Goal: Use online tool/utility: Utilize a website feature to perform a specific function

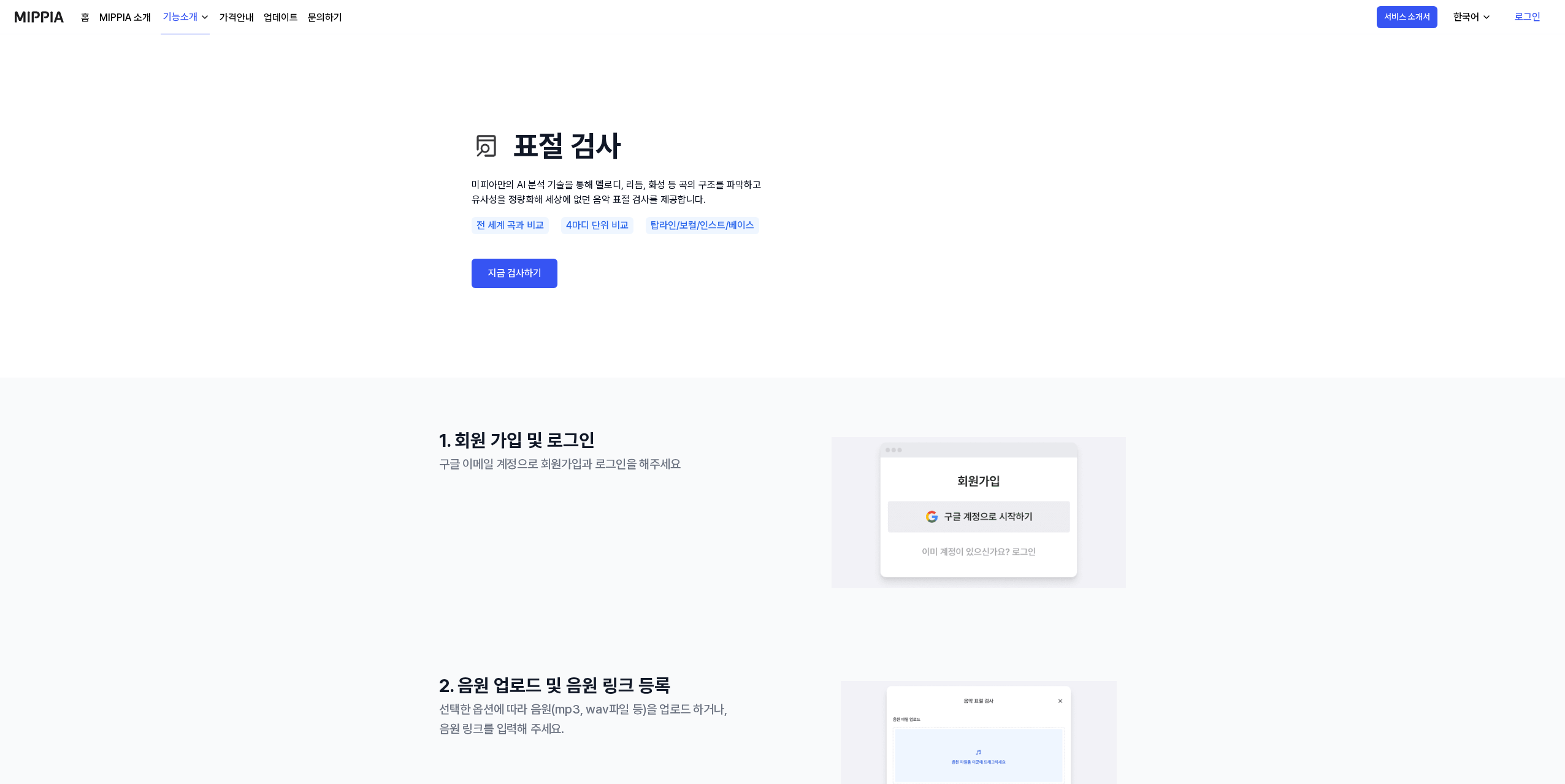
click at [500, 282] on link "지금 검사하기" at bounding box center [514, 273] width 86 height 29
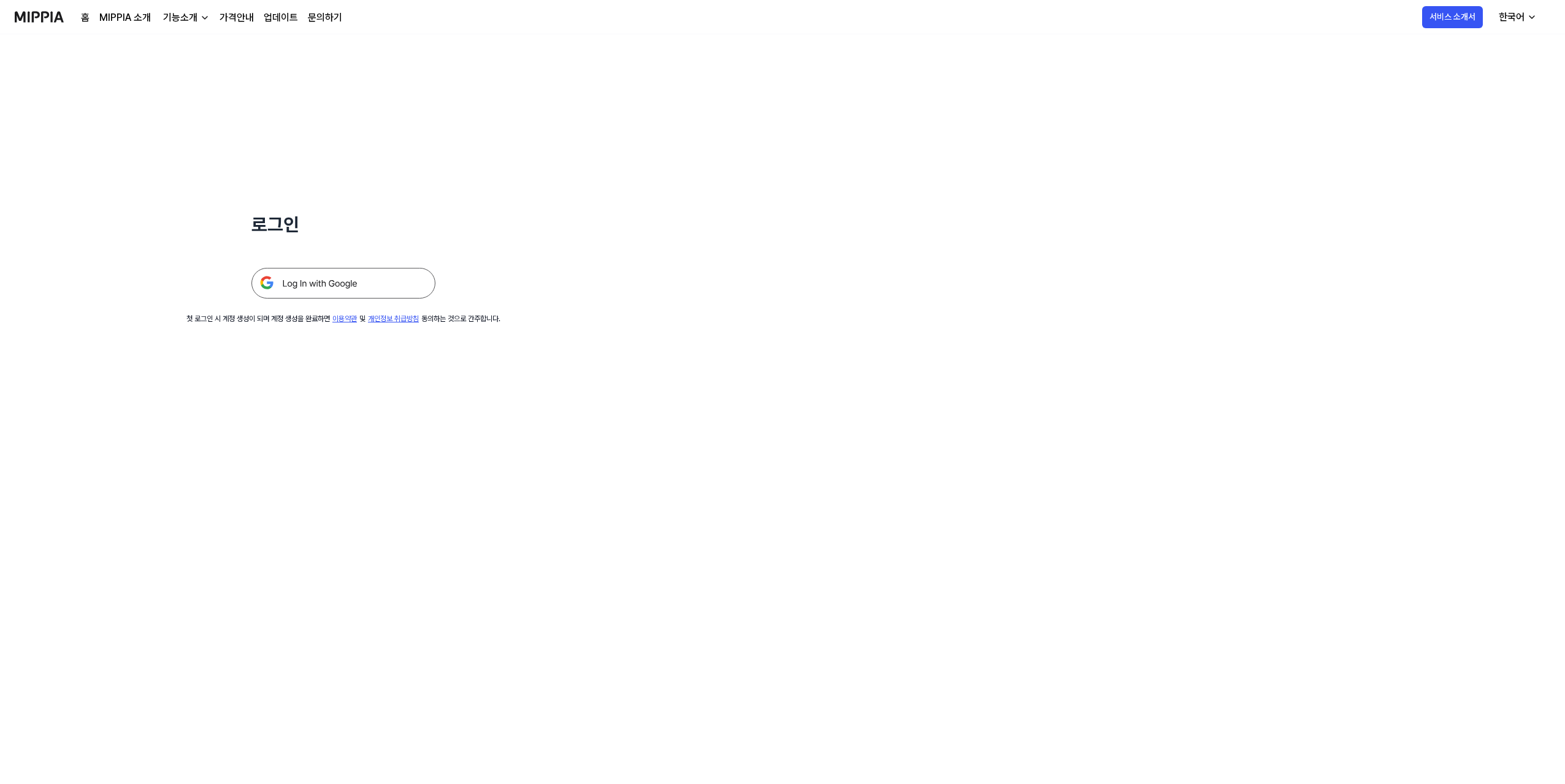
click at [331, 282] on img at bounding box center [343, 283] width 184 height 31
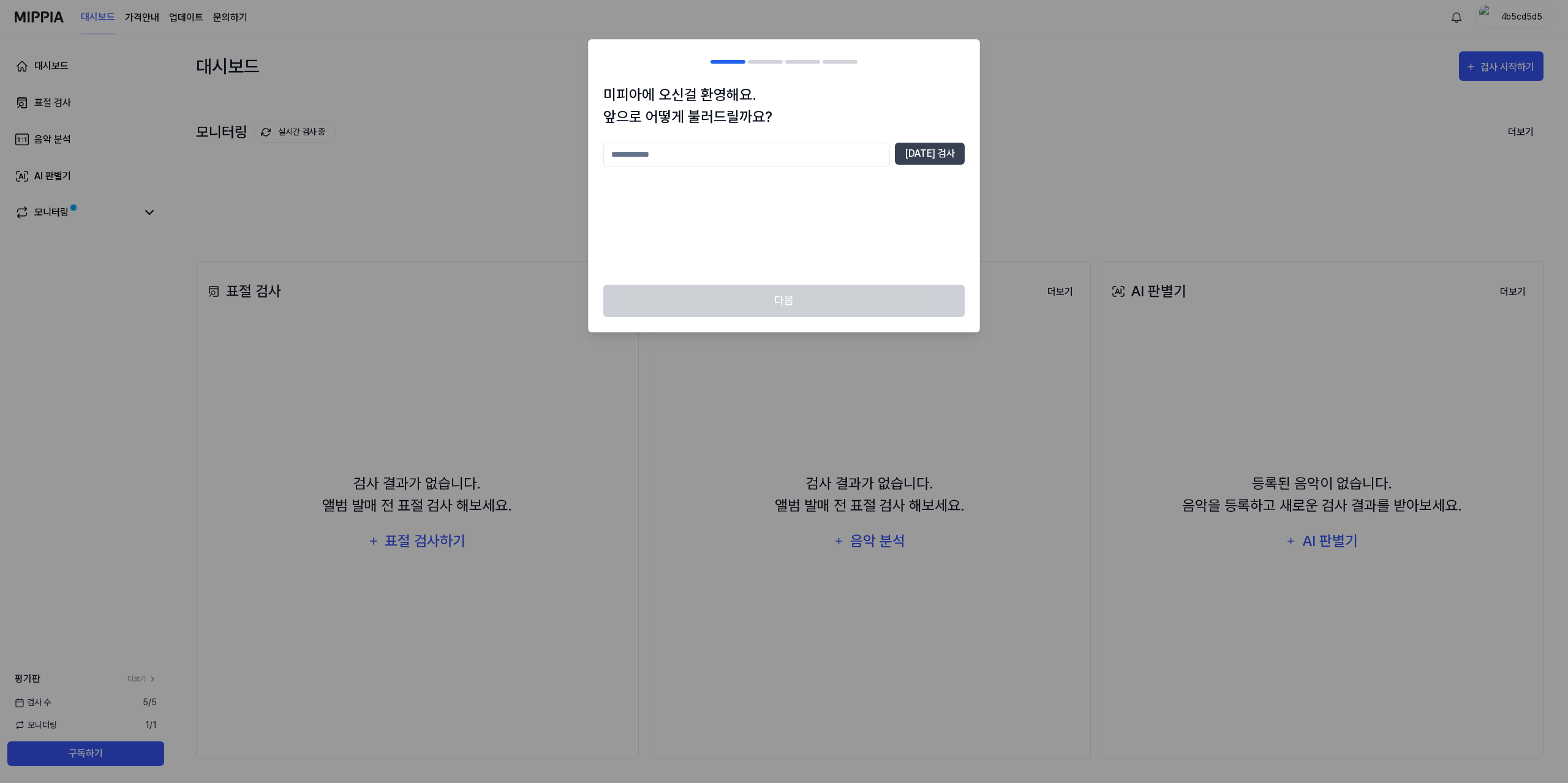
click at [806, 163] on input "text" at bounding box center [746, 155] width 286 height 25
type input "****"
click at [916, 150] on button "중복 검사" at bounding box center [929, 153] width 70 height 22
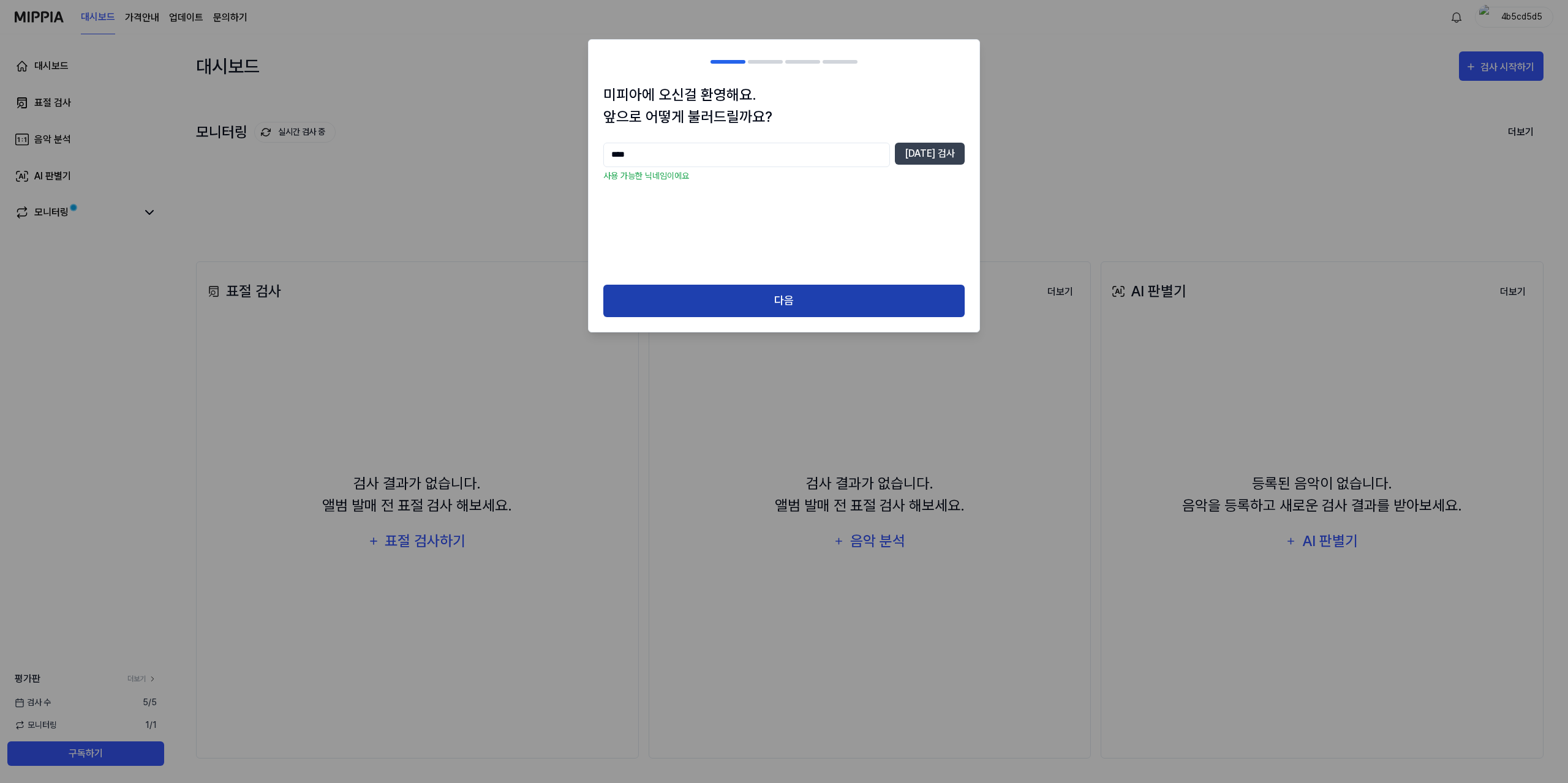
click at [783, 290] on button "다음" at bounding box center [783, 301] width 361 height 33
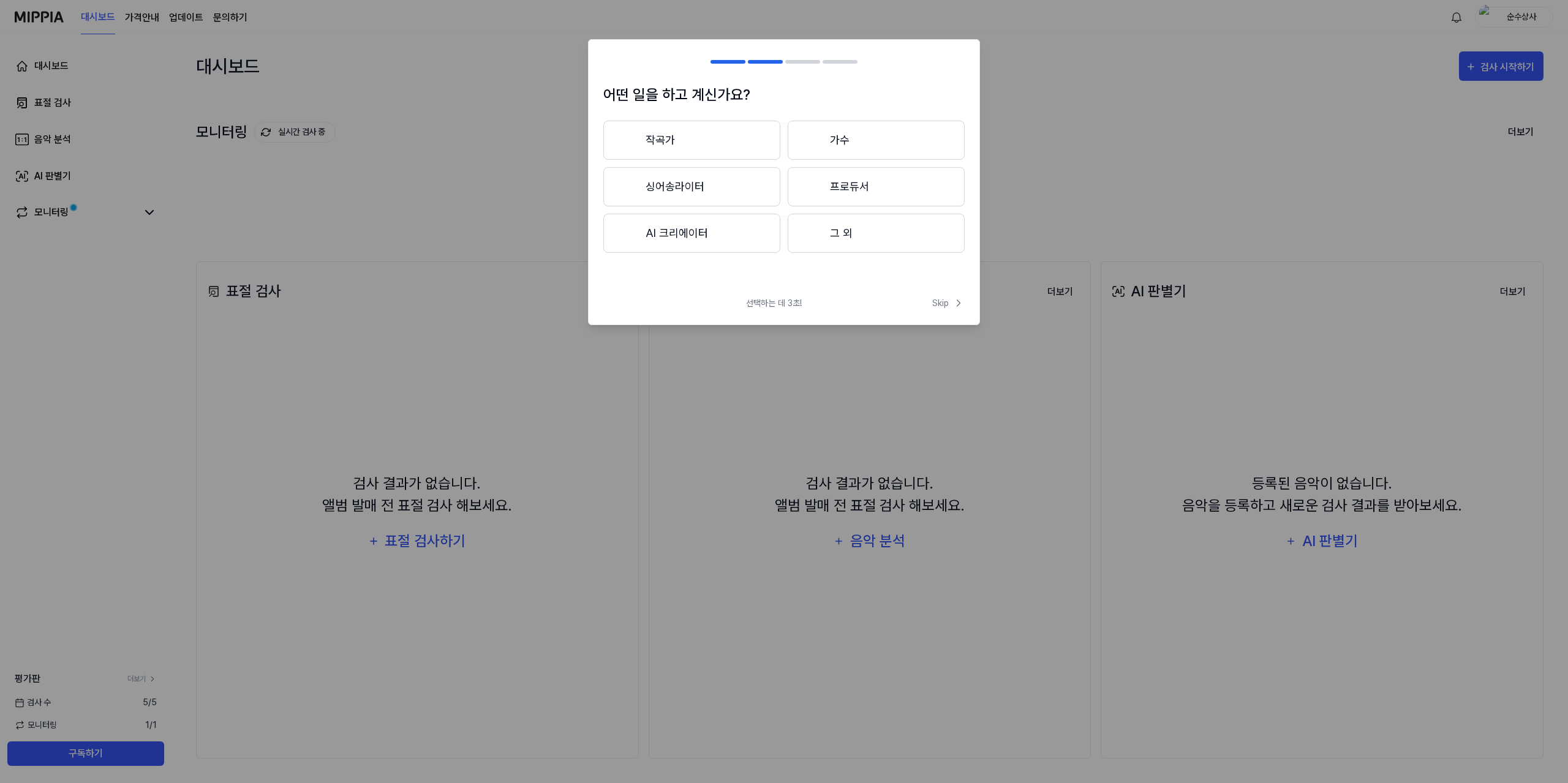
click at [756, 137] on button "작곡가" at bounding box center [692, 140] width 177 height 39
click at [732, 194] on button "3년 이하" at bounding box center [692, 187] width 177 height 39
click at [745, 152] on button "대중가요" at bounding box center [691, 140] width 176 height 39
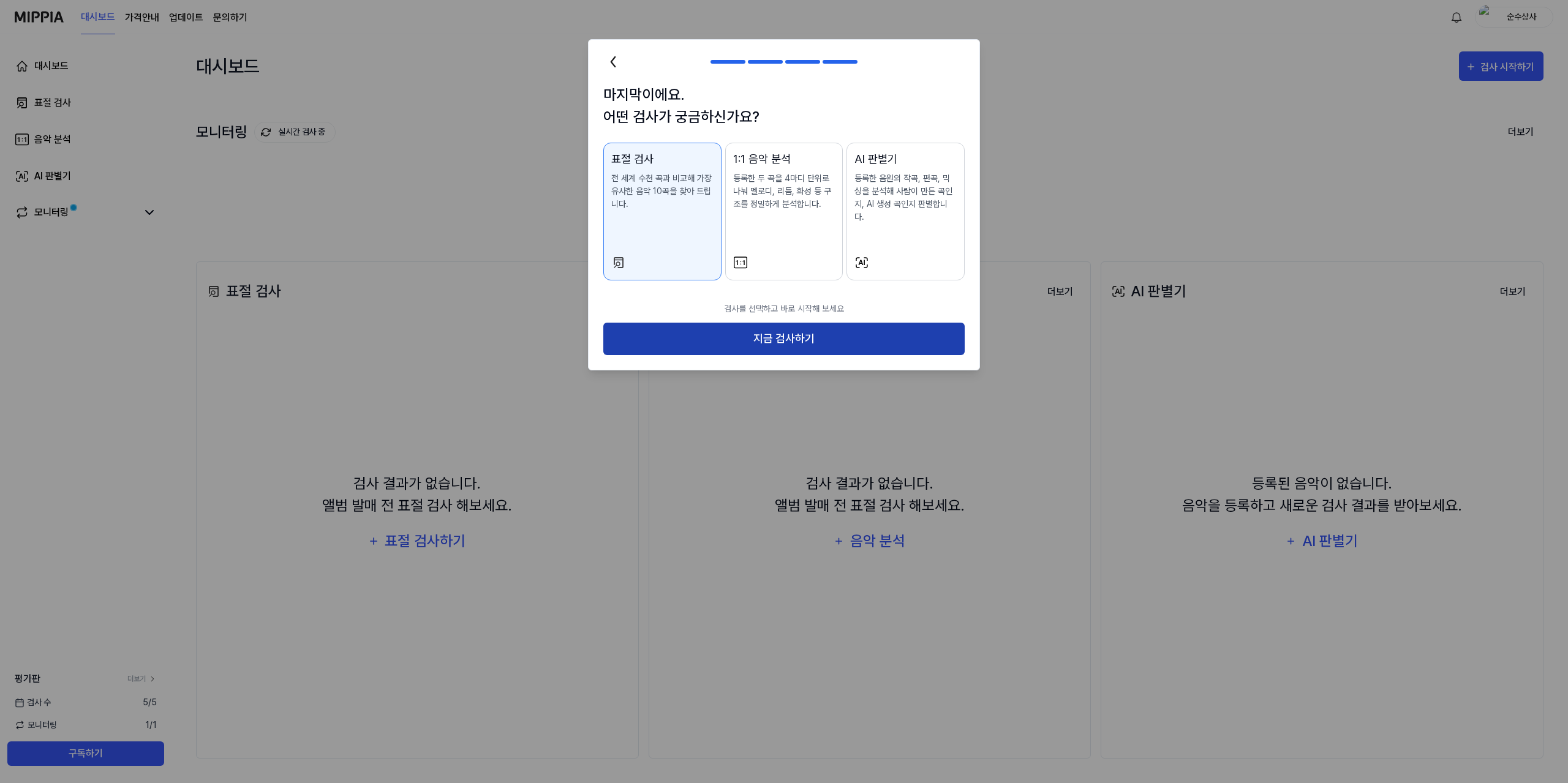
click at [790, 325] on button "지금 검사하기" at bounding box center [783, 339] width 361 height 33
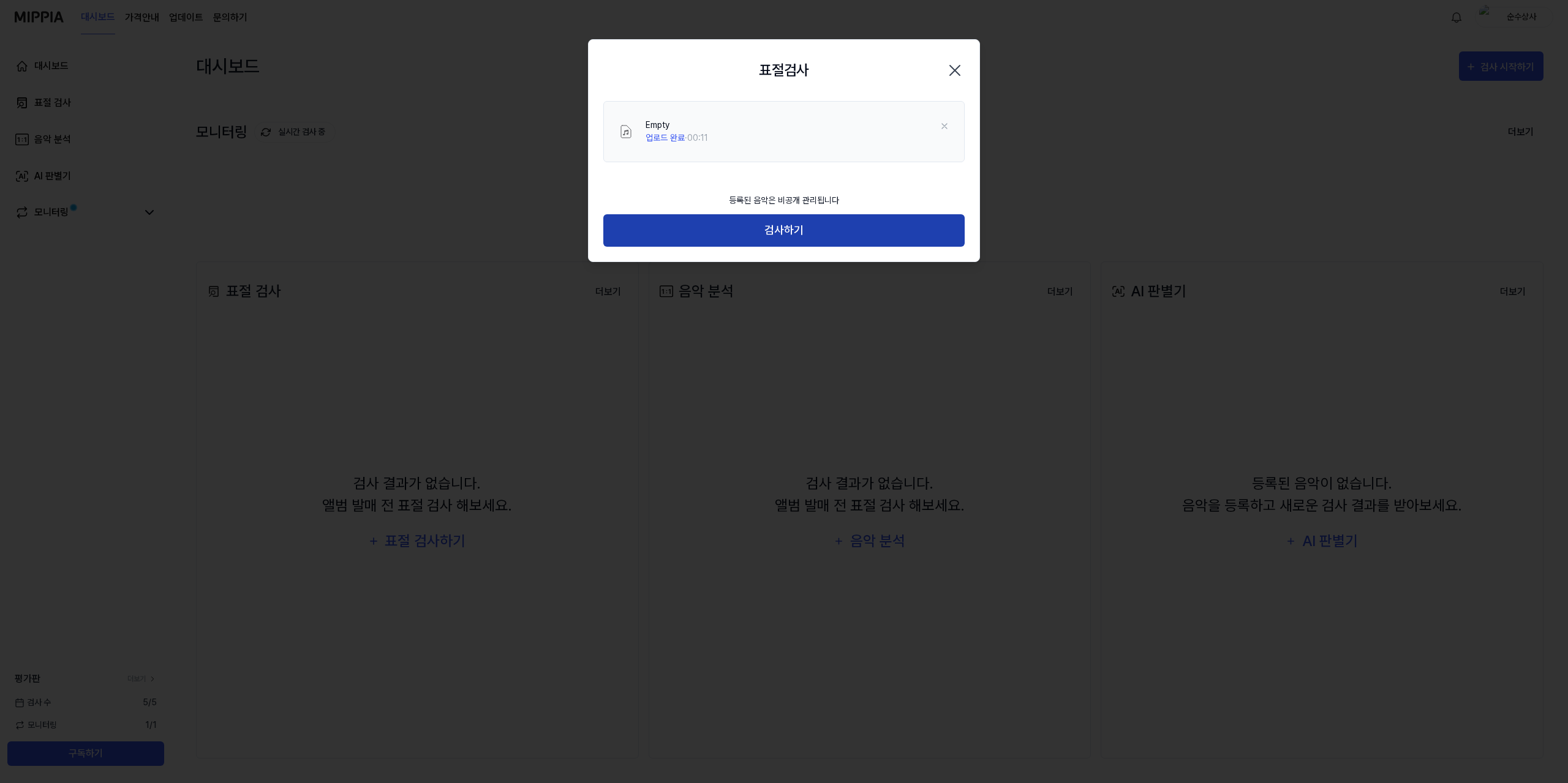
click at [788, 232] on button "검사하기" at bounding box center [783, 231] width 361 height 33
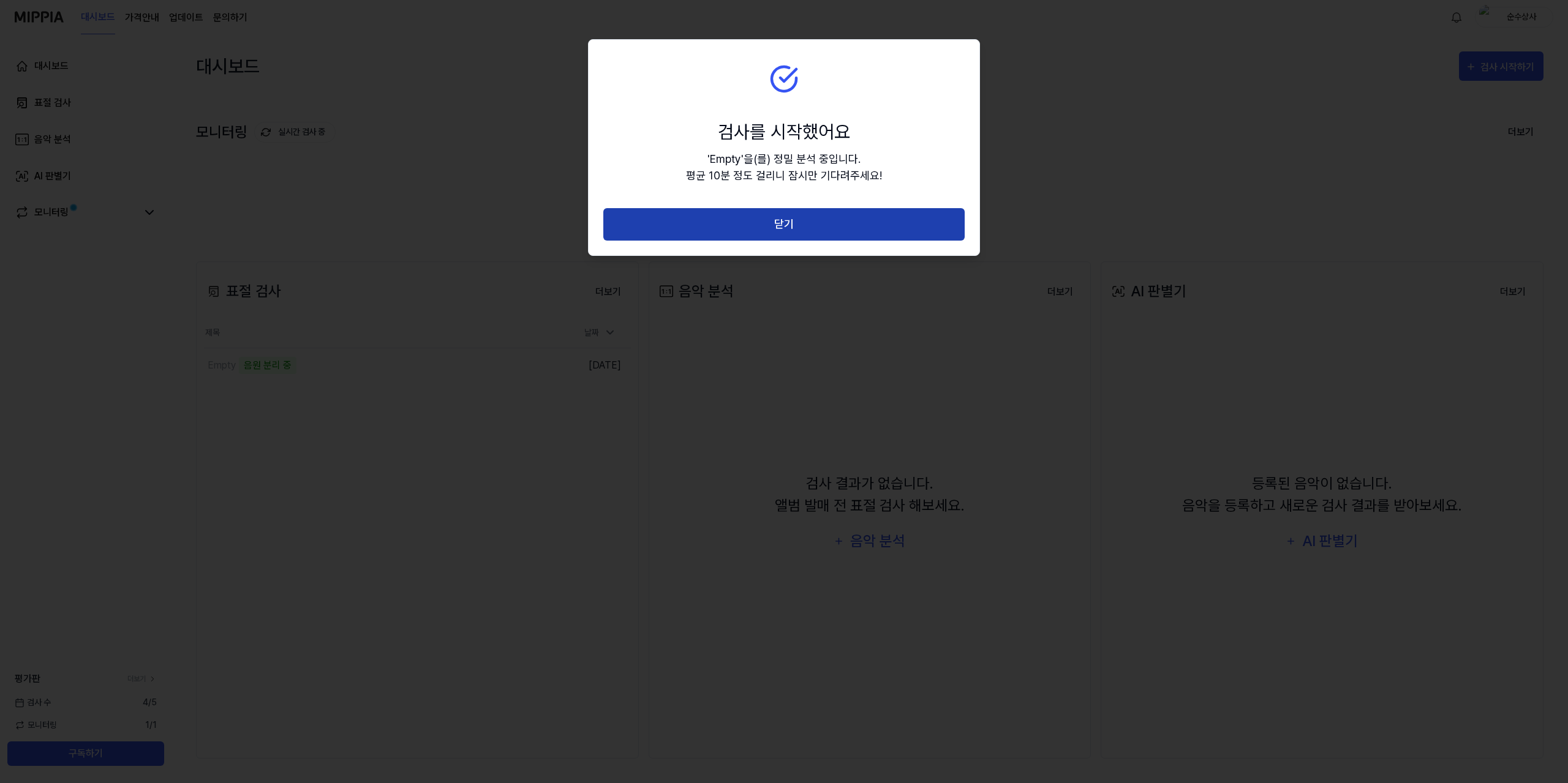
click at [788, 226] on button "닫기" at bounding box center [783, 224] width 361 height 33
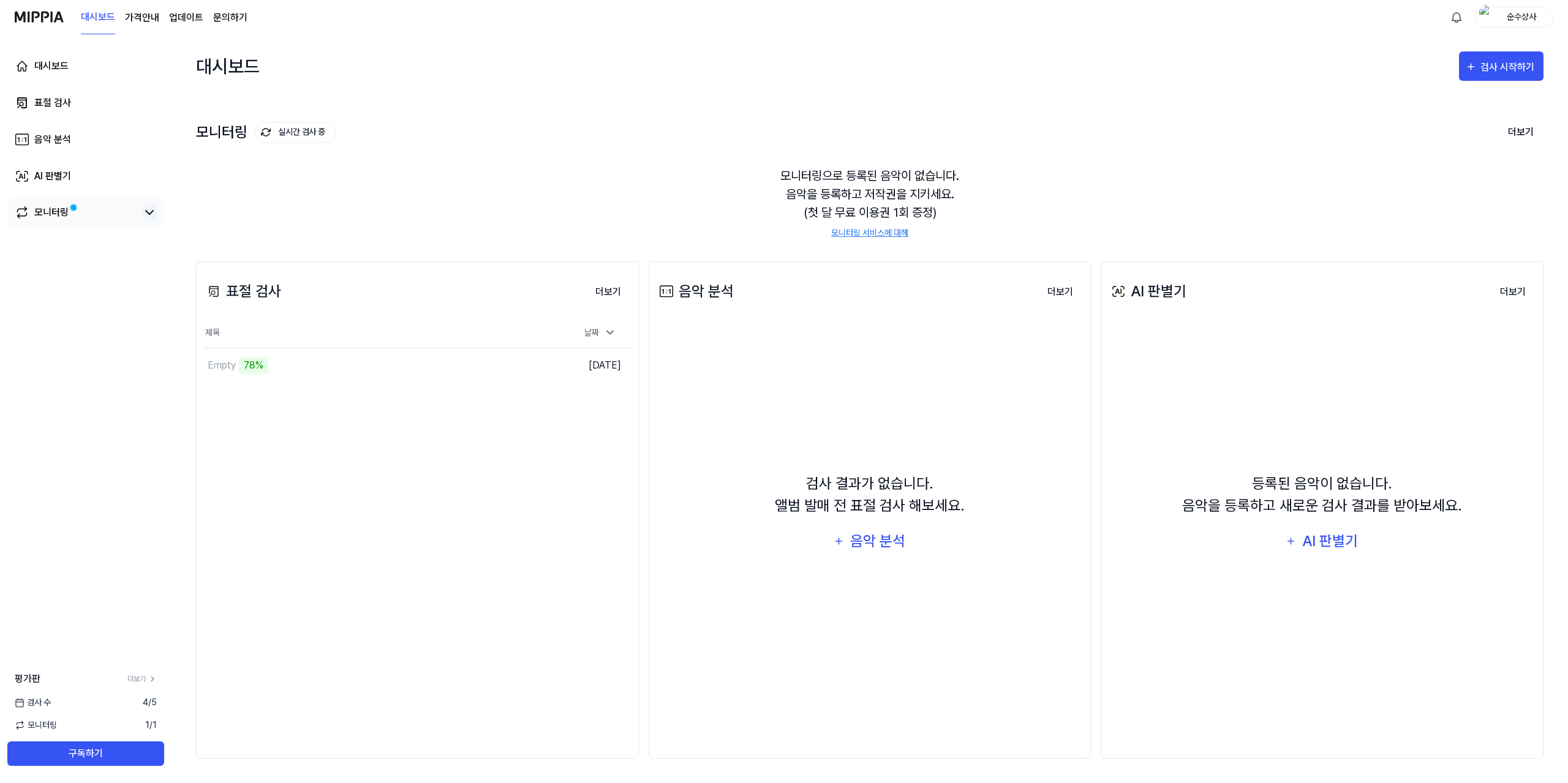
click at [149, 217] on icon at bounding box center [149, 212] width 15 height 15
click at [236, 379] on div "Empty" at bounding box center [339, 365] width 270 height 35
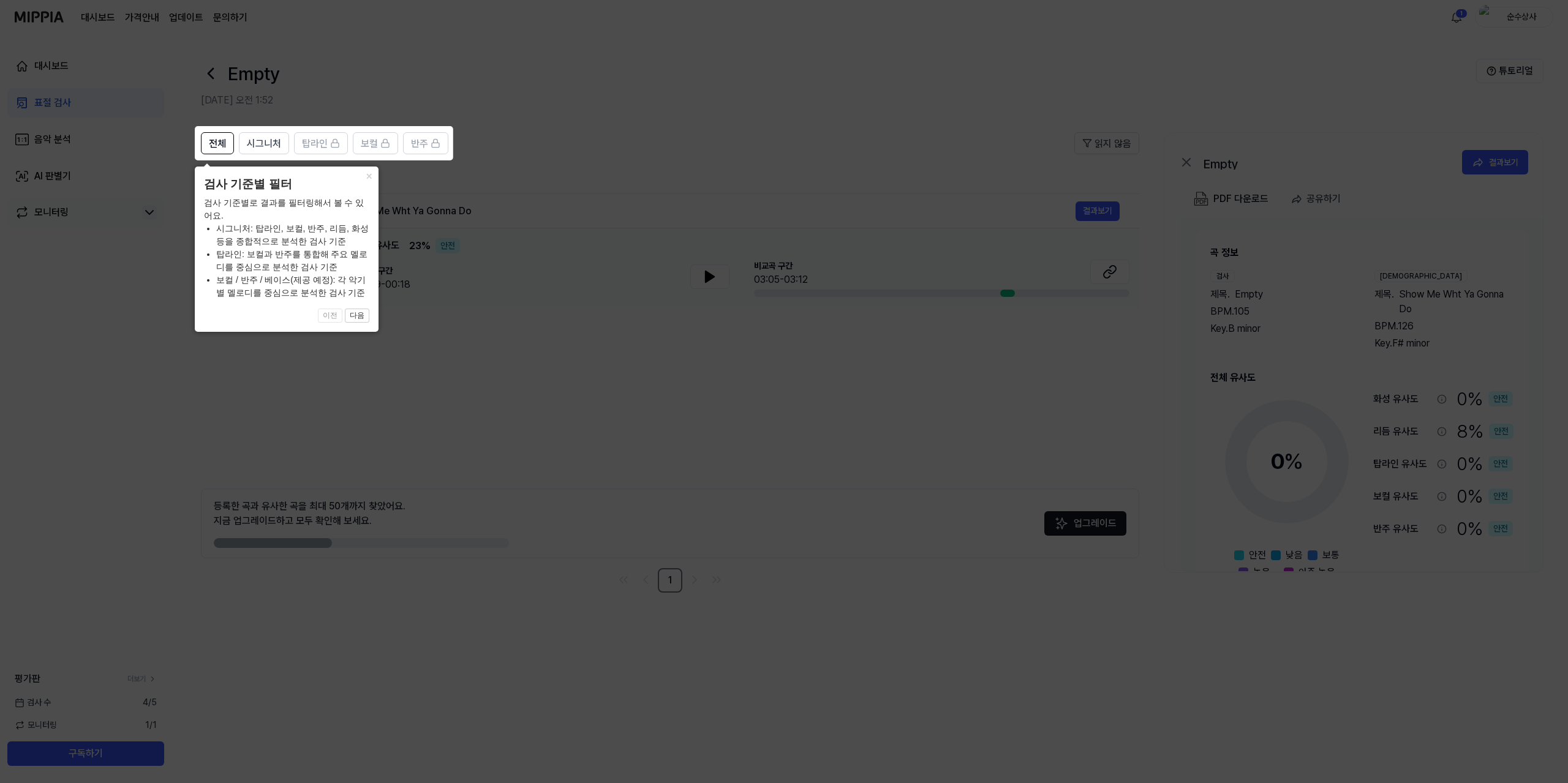
click at [314, 208] on div "검사 기준별로 결과를 필터링해서 볼 수 있어요. 시그니처: 탑라인, 보컬, 반주, 리듬, 화성 등을 종합적으로 분석한 검사 기준 탑라인: 보컬…" at bounding box center [286, 248] width 165 height 103
click at [364, 179] on button "×" at bounding box center [369, 175] width 20 height 17
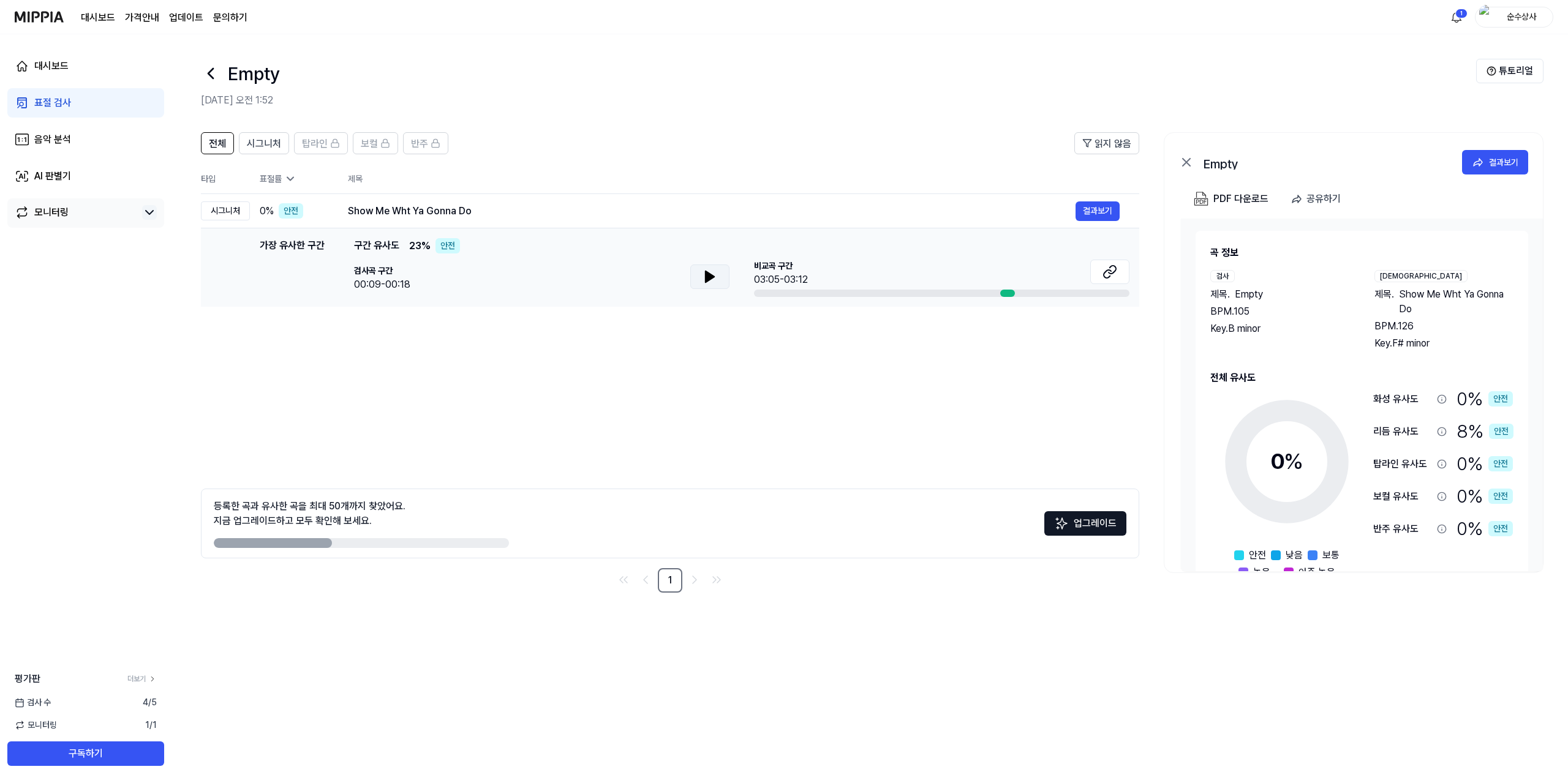
click at [707, 278] on icon at bounding box center [710, 277] width 9 height 11
click at [707, 278] on icon at bounding box center [707, 277] width 3 height 10
click at [1107, 276] on icon at bounding box center [1109, 271] width 15 height 15
click at [401, 290] on div "00:09-00:18" at bounding box center [382, 285] width 57 height 15
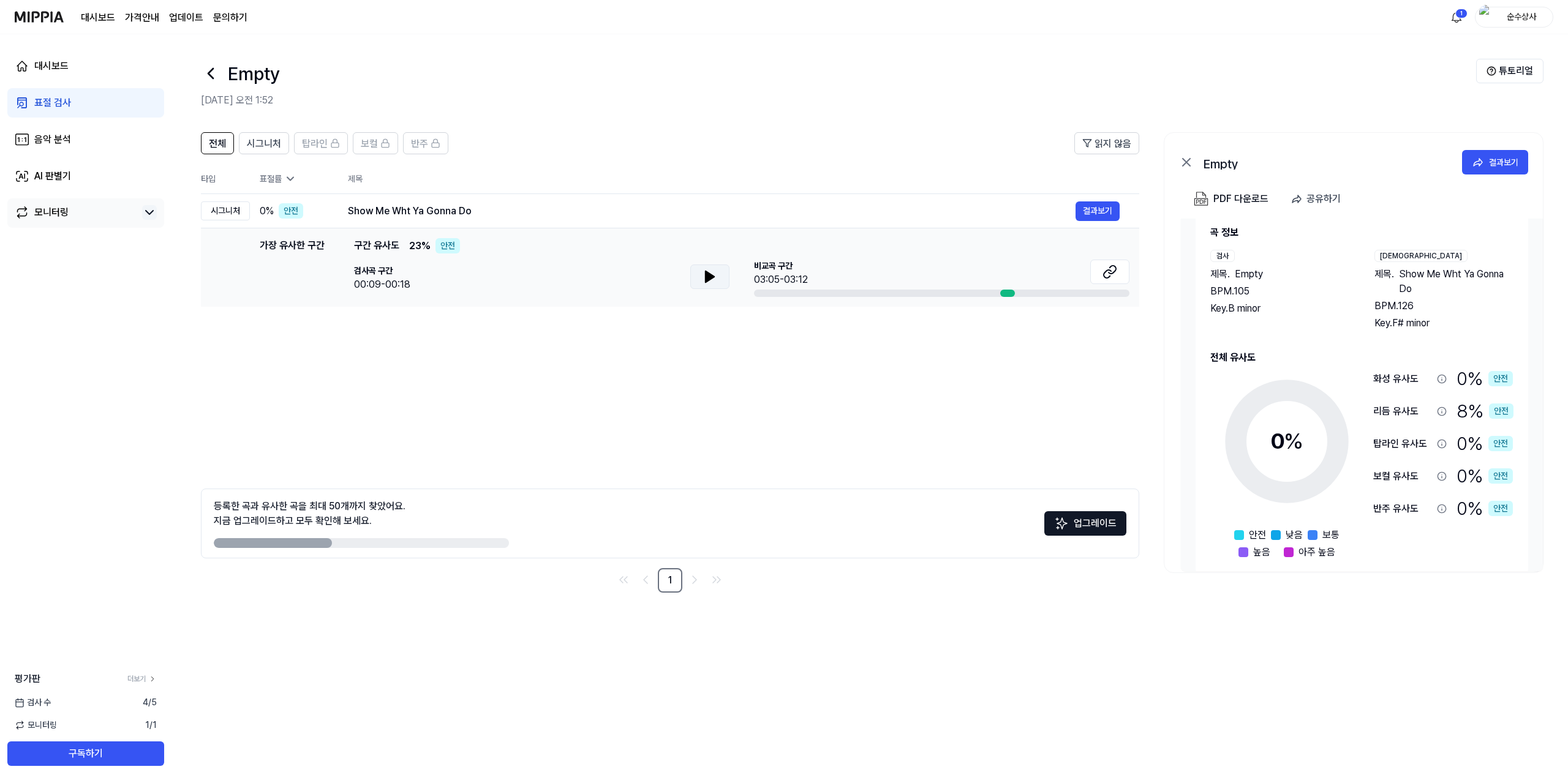
scroll to position [35, 0]
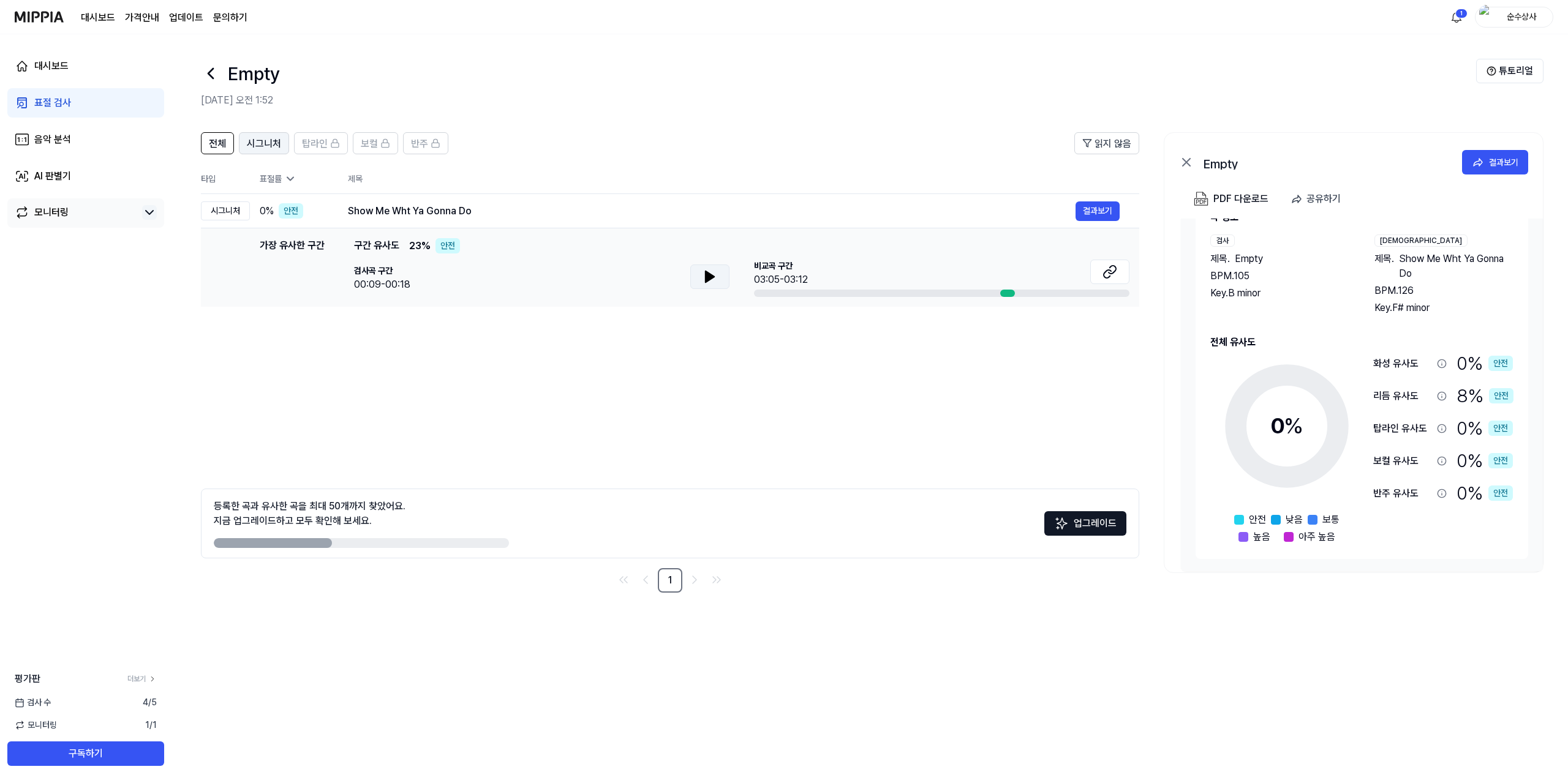
click at [277, 139] on span "시그니처" at bounding box center [263, 144] width 35 height 15
click at [218, 136] on div "전체" at bounding box center [216, 144] width 17 height 16
click at [713, 282] on icon at bounding box center [710, 277] width 15 height 15
click at [712, 278] on icon at bounding box center [712, 277] width 3 height 10
click at [710, 278] on icon at bounding box center [710, 277] width 9 height 11
